Goal: Task Accomplishment & Management: Manage account settings

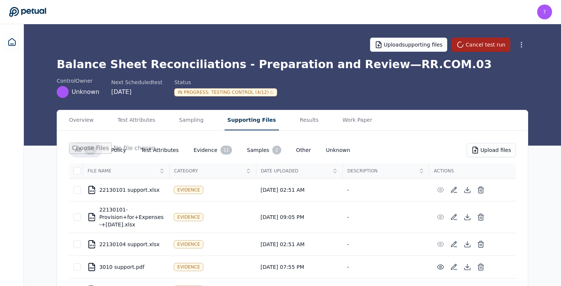
click at [470, 44] on button "Cancel test run" at bounding box center [480, 45] width 59 height 14
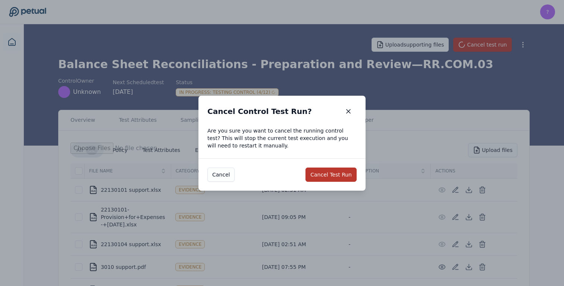
click at [332, 171] on button "Cancel Test Run" at bounding box center [330, 175] width 51 height 14
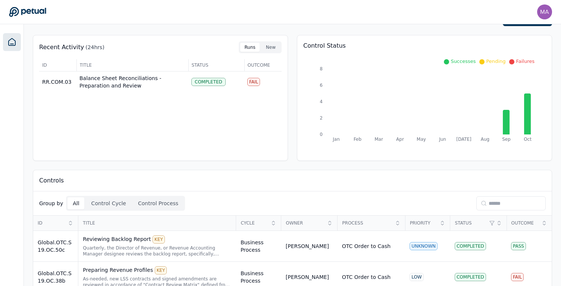
scroll to position [22, 0]
click at [142, 75] on td "Balance Sheet Reconciliations - Preparation and Review" at bounding box center [132, 81] width 112 height 21
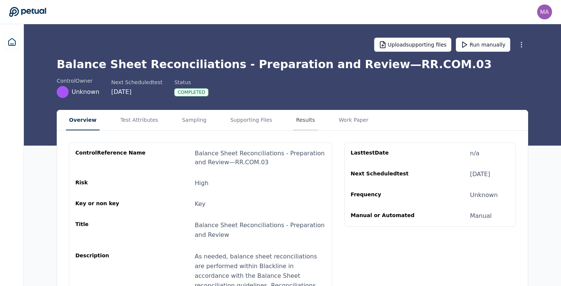
click at [295, 117] on button "Results" at bounding box center [305, 120] width 25 height 20
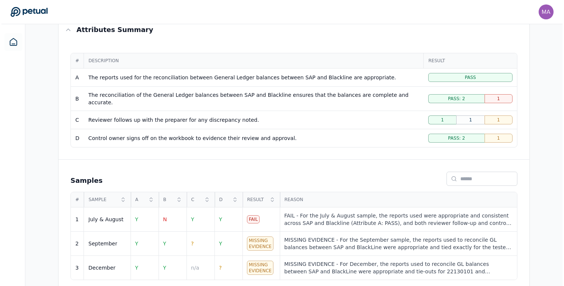
scroll to position [135, 0]
click at [327, 216] on div "FAIL - For the July & August sample, the reports used were appropriate and cons…" at bounding box center [397, 219] width 228 height 15
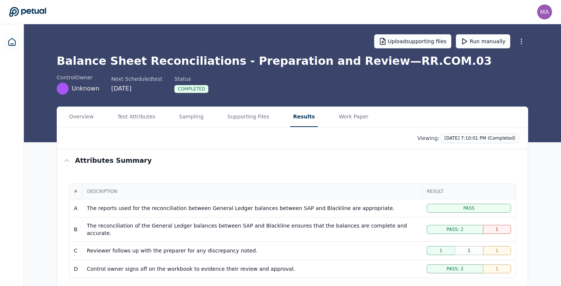
scroll to position [1, 0]
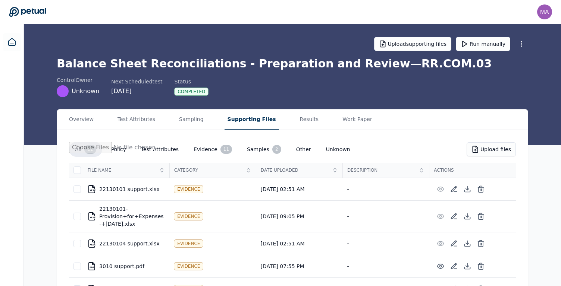
click at [243, 119] on button "Supporting Files" at bounding box center [251, 120] width 54 height 20
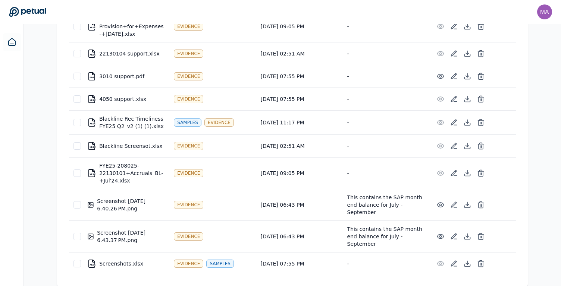
scroll to position [190, 0]
click at [451, 205] on icon at bounding box center [453, 205] width 7 height 7
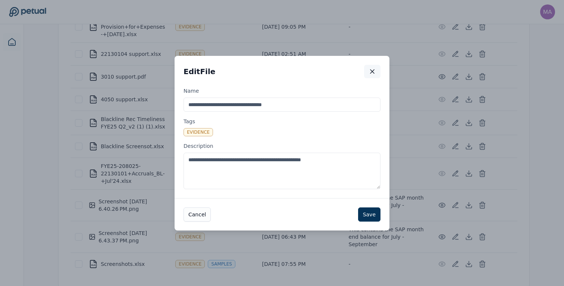
click at [369, 71] on icon "button" at bounding box center [371, 71] width 7 height 7
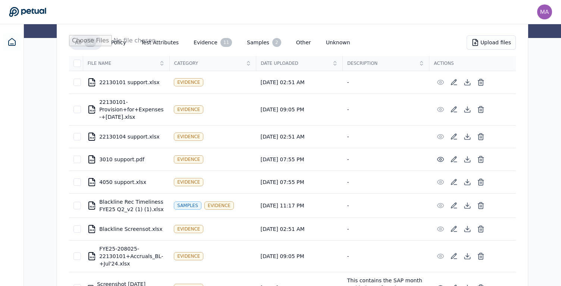
scroll to position [108, 0]
click at [451, 110] on icon at bounding box center [453, 109] width 5 height 5
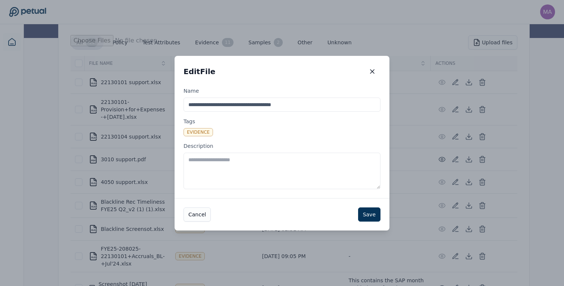
click at [212, 103] on input "**********" at bounding box center [281, 105] width 197 height 14
type input "**********"
click at [367, 212] on button "Save" at bounding box center [369, 215] width 22 height 14
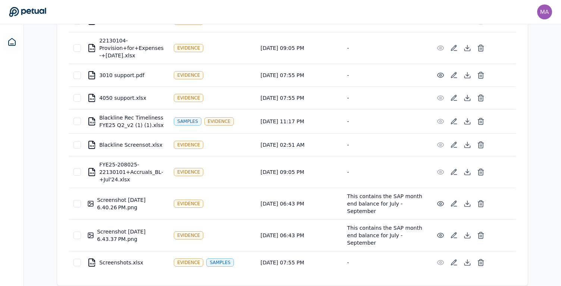
scroll to position [0, 0]
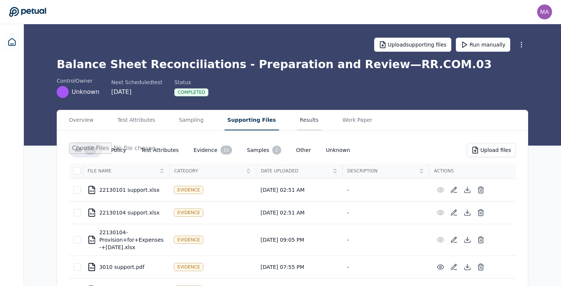
click at [297, 125] on button "Results" at bounding box center [309, 120] width 25 height 20
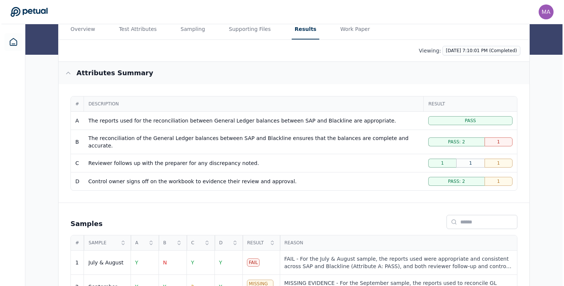
scroll to position [135, 0]
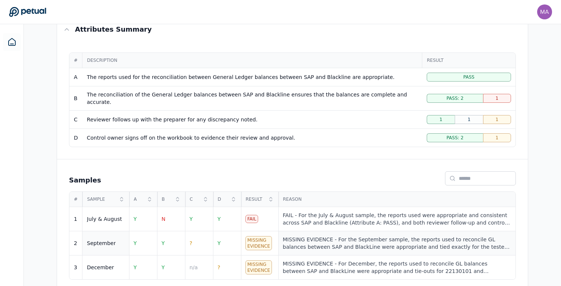
click at [322, 238] on div "MISSING EVIDENCE - For the September sample, the reports used to reconcile GL b…" at bounding box center [397, 243] width 228 height 15
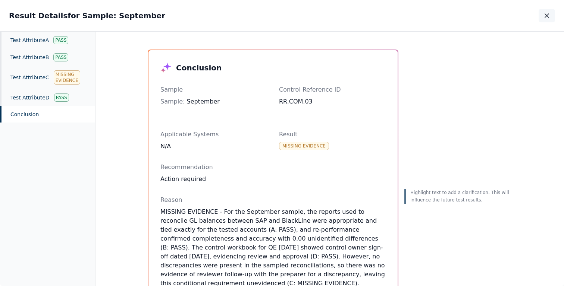
click at [551, 14] on button "button" at bounding box center [546, 15] width 16 height 13
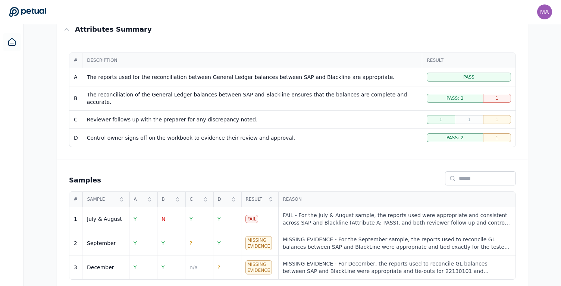
click at [498, 94] on div "1" at bounding box center [497, 98] width 28 height 9
click at [340, 214] on div "FAIL - For the July & August sample, the reports used were appropriate and cons…" at bounding box center [397, 219] width 228 height 15
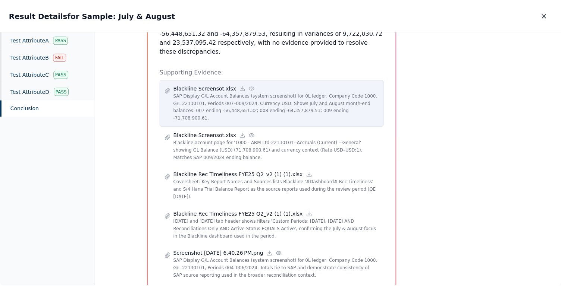
scroll to position [102, 0]
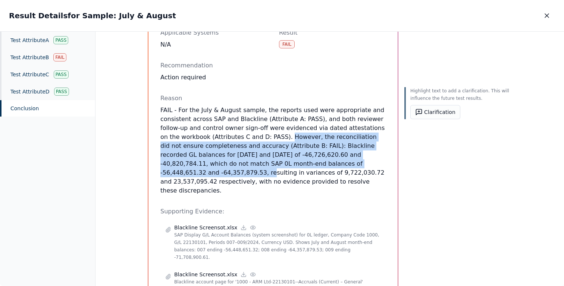
drag, startPoint x: 263, startPoint y: 136, endPoint x: 353, endPoint y: 163, distance: 94.2
click at [353, 163] on p "FAIL - For the July & August sample, the reports used were appropriate and cons…" at bounding box center [272, 150] width 225 height 89
click at [547, 18] on icon "button" at bounding box center [546, 15] width 7 height 7
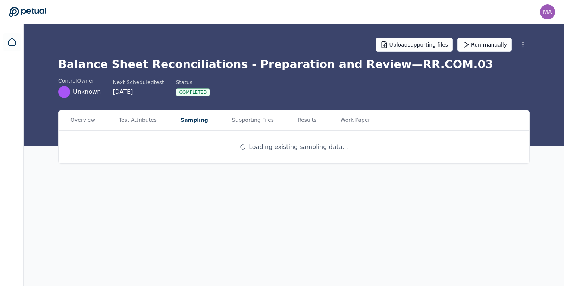
click at [183, 122] on button "Sampling" at bounding box center [194, 120] width 34 height 20
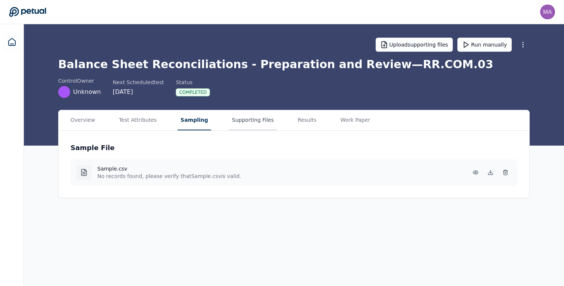
click at [234, 125] on button "Supporting Files" at bounding box center [253, 120] width 48 height 20
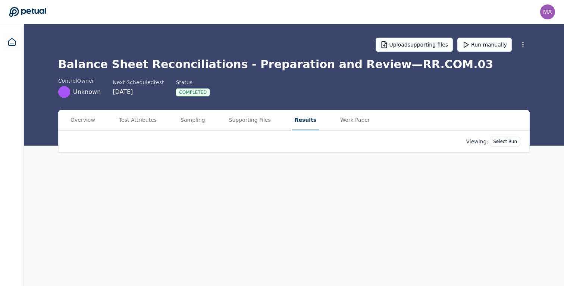
click at [292, 128] on button "Results" at bounding box center [306, 120] width 28 height 20
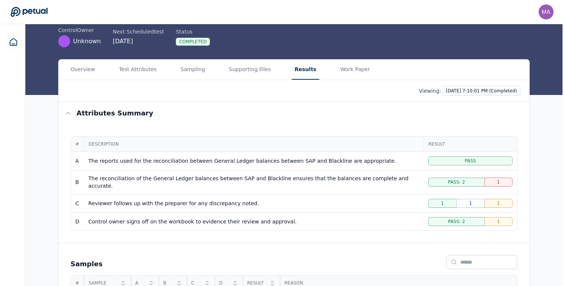
scroll to position [135, 0]
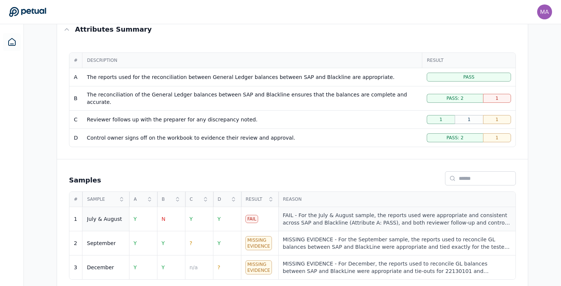
click at [359, 212] on div "FAIL - For the July & August sample, the reports used were appropriate and cons…" at bounding box center [397, 219] width 228 height 15
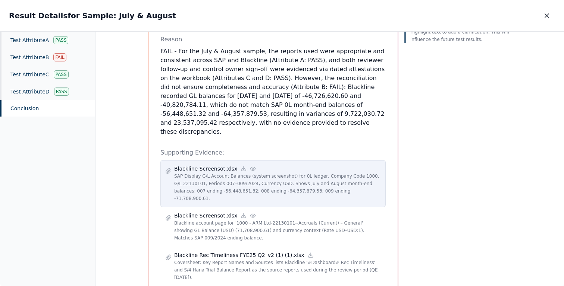
scroll to position [157, 0]
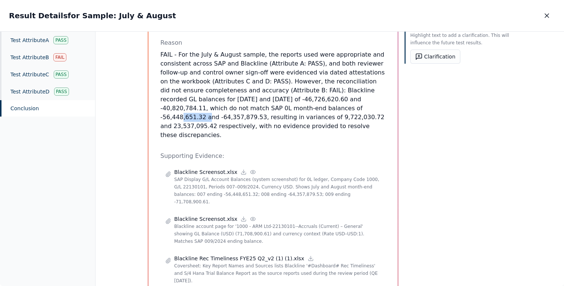
drag, startPoint x: 265, startPoint y: 109, endPoint x: 294, endPoint y: 107, distance: 28.8
click at [294, 107] on p "FAIL - For the July & August sample, the reports used were appropriate and cons…" at bounding box center [272, 94] width 225 height 89
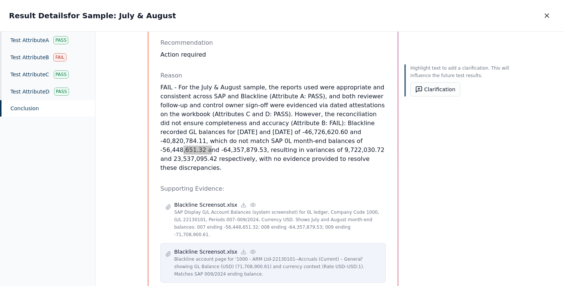
scroll to position [125, 0]
click at [240, 249] on icon at bounding box center [243, 252] width 6 height 6
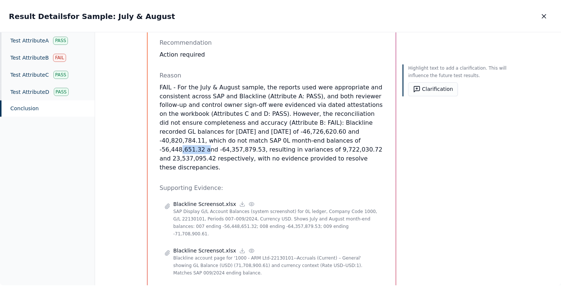
scroll to position [0, 0]
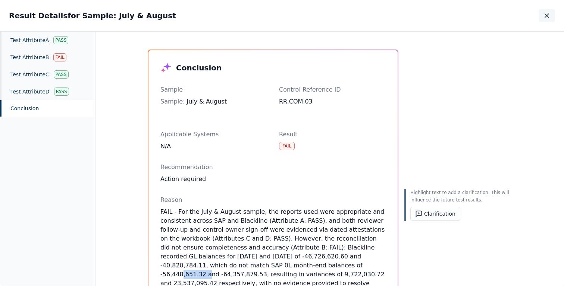
click at [542, 16] on button "button" at bounding box center [546, 15] width 16 height 13
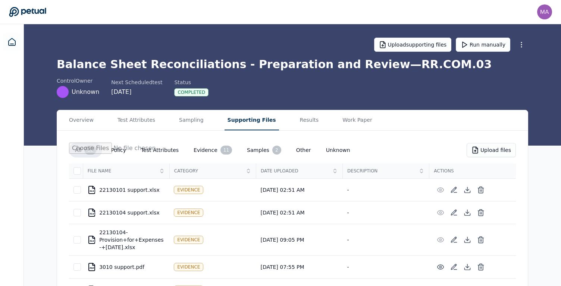
click at [243, 120] on button "Supporting Files" at bounding box center [251, 120] width 54 height 20
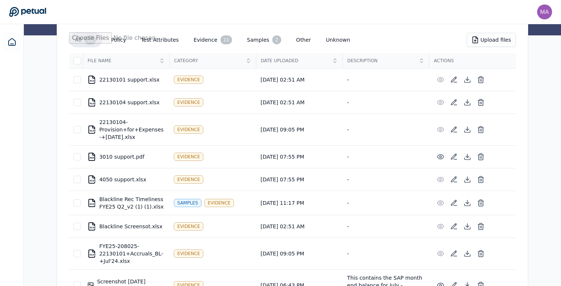
scroll to position [114, 0]
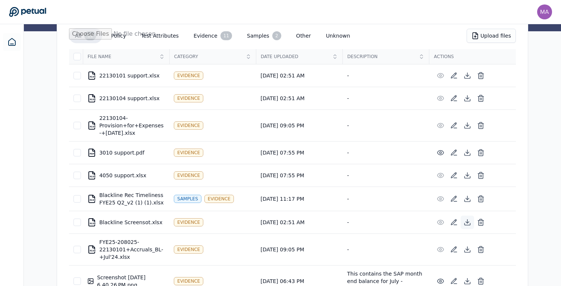
click at [466, 224] on icon at bounding box center [466, 222] width 7 height 7
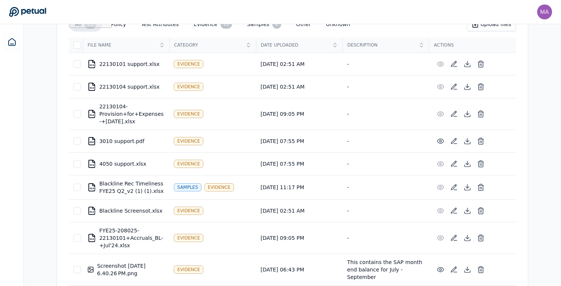
scroll to position [127, 0]
click at [479, 211] on icon at bounding box center [480, 210] width 7 height 7
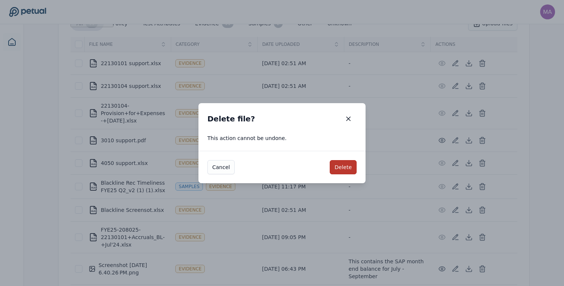
click at [348, 168] on button "Delete" at bounding box center [343, 167] width 27 height 14
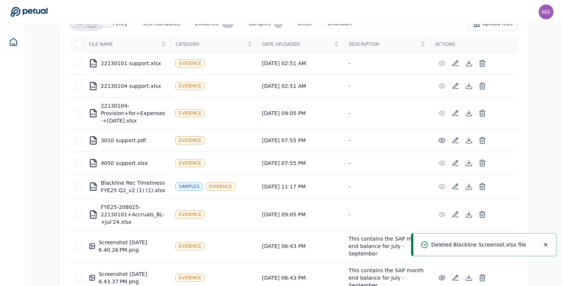
scroll to position [0, 0]
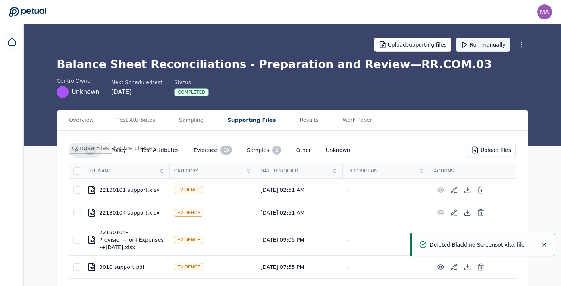
click at [473, 42] on button "Run manually" at bounding box center [483, 45] width 54 height 14
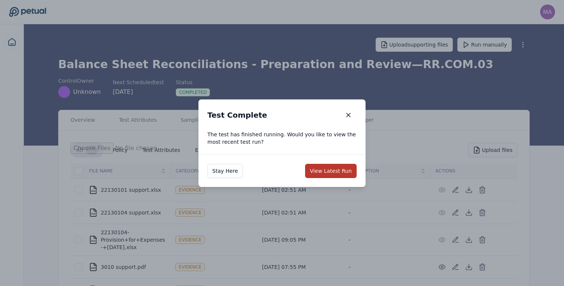
click at [331, 168] on button "View Latest Run" at bounding box center [330, 171] width 51 height 14
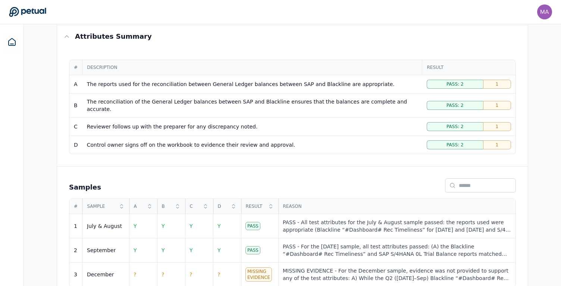
scroll to position [135, 0]
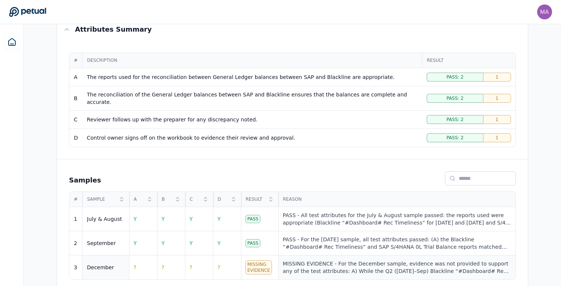
click at [344, 260] on div "MISSING EVIDENCE - For the December sample, evidence was not provided to suppor…" at bounding box center [397, 267] width 228 height 15
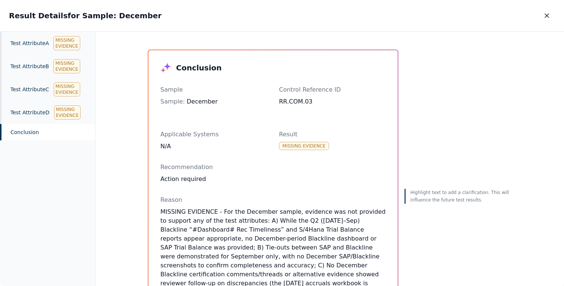
click at [547, 14] on icon "button" at bounding box center [546, 15] width 7 height 7
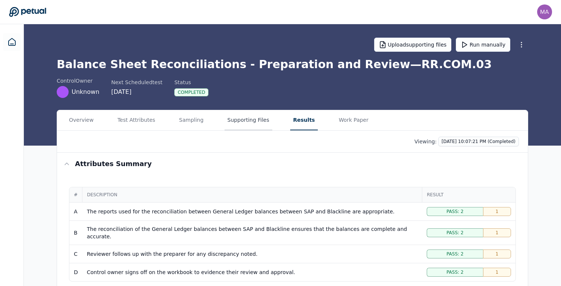
click at [238, 117] on button "Supporting Files" at bounding box center [248, 120] width 48 height 20
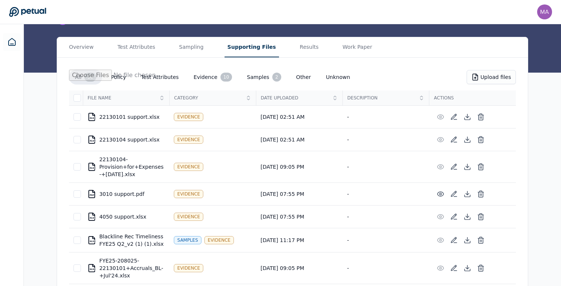
scroll to position [69, 0]
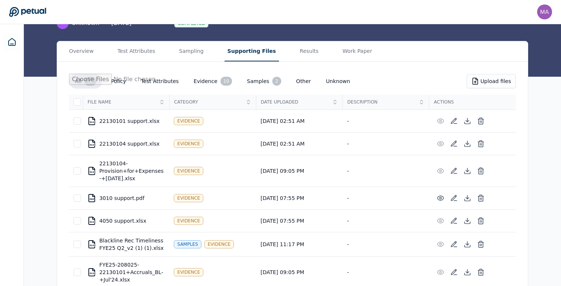
click at [518, 80] on div "All 10 Policy Test Attributes Evidence 10 Samples 2 Other Unknown Upload files …" at bounding box center [292, 224] width 470 height 324
click at [505, 82] on button "Upload files" at bounding box center [490, 81] width 49 height 14
click at [488, 80] on button "Upload files" at bounding box center [490, 81] width 49 height 14
type input "**********"
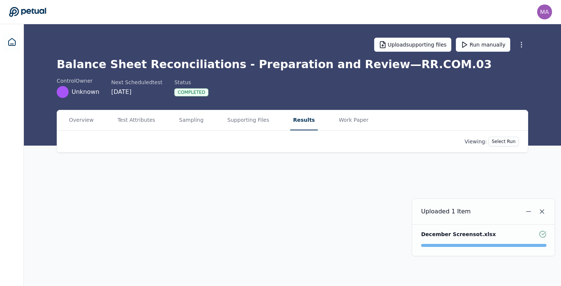
scroll to position [0, 0]
click at [298, 53] on main "Upload supporting files Run manually Balance Sheet Reconciliations - Preparatio…" at bounding box center [294, 155] width 540 height 262
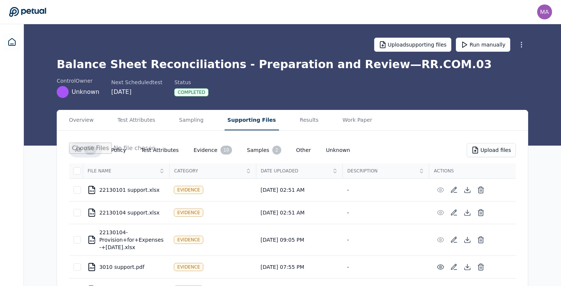
click at [243, 125] on button "Supporting Files" at bounding box center [251, 120] width 54 height 20
click at [192, 119] on button "Sampling" at bounding box center [191, 120] width 31 height 20
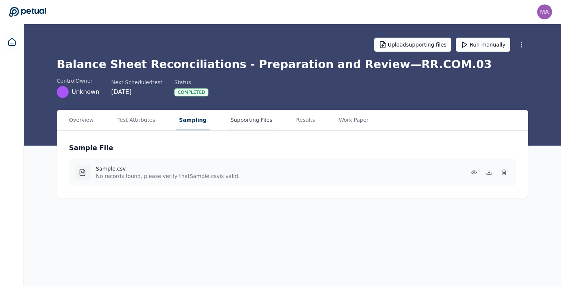
click at [246, 116] on button "Supporting Files" at bounding box center [251, 120] width 48 height 20
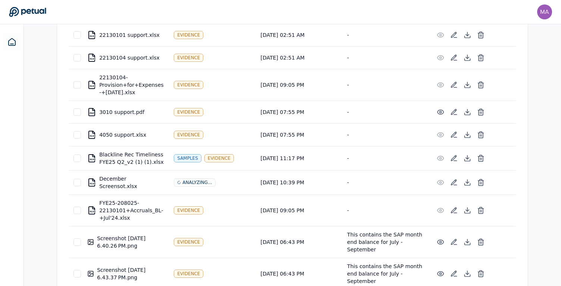
scroll to position [157, 0]
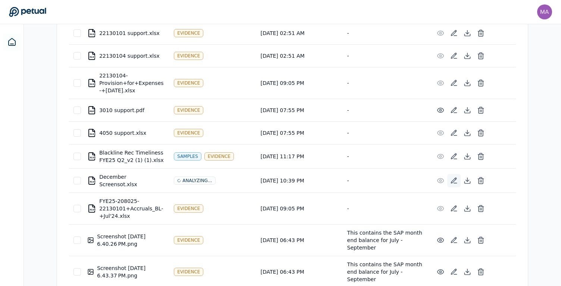
click at [453, 176] on button at bounding box center [453, 180] width 13 height 13
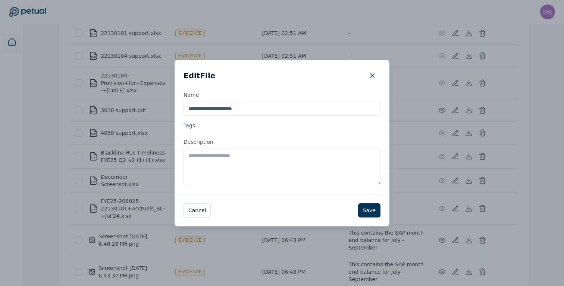
click at [235, 109] on input "**********" at bounding box center [281, 109] width 197 height 14
type input "**********"
click at [368, 212] on button "Save" at bounding box center [369, 211] width 22 height 14
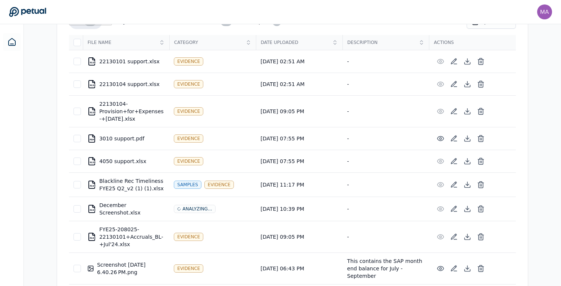
scroll to position [192, 0]
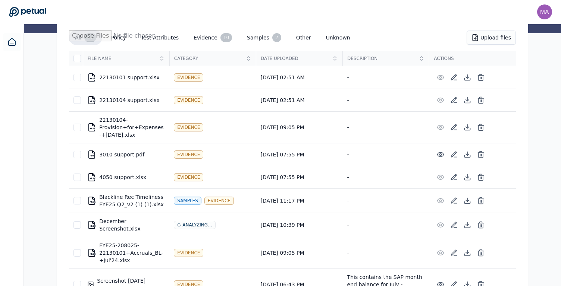
scroll to position [111, 0]
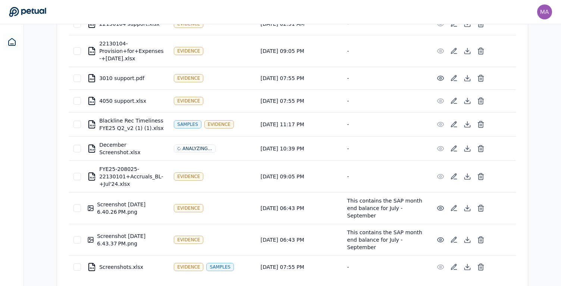
scroll to position [192, 0]
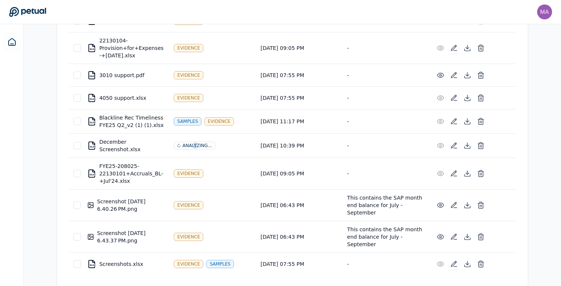
click at [195, 147] on div "Analyzing..." at bounding box center [194, 146] width 41 height 8
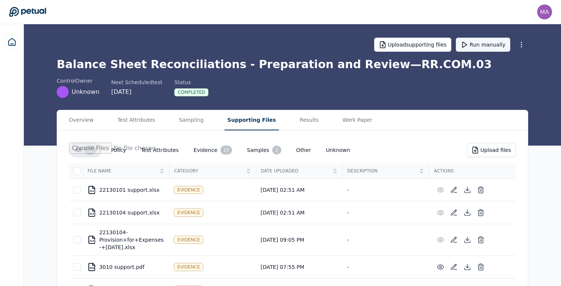
click at [483, 44] on button "Run manually" at bounding box center [483, 45] width 54 height 14
